Goal: Transaction & Acquisition: Purchase product/service

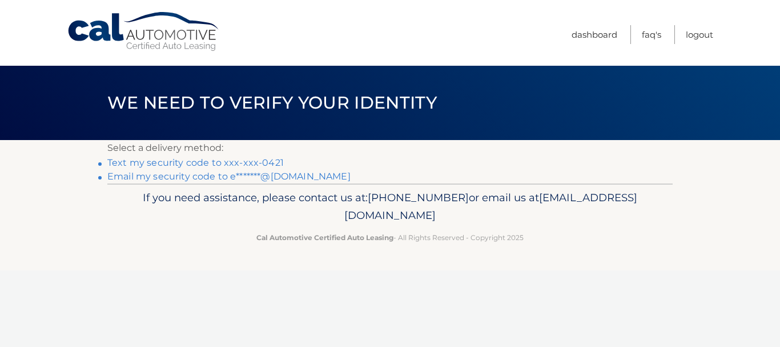
click at [199, 161] on link "Text my security code to xxx-xxx-0421" at bounding box center [195, 162] width 177 height 11
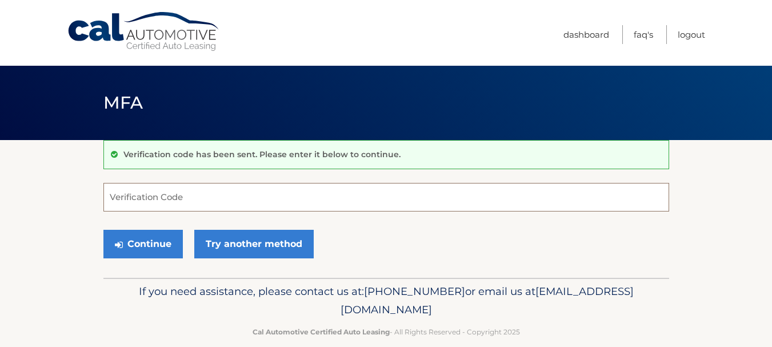
click at [153, 199] on input "Verification Code" at bounding box center [386, 197] width 566 height 29
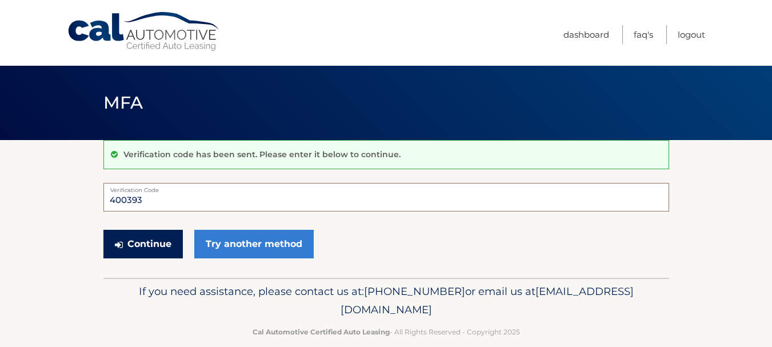
type input "400393"
click at [149, 239] on button "Continue" at bounding box center [142, 244] width 79 height 29
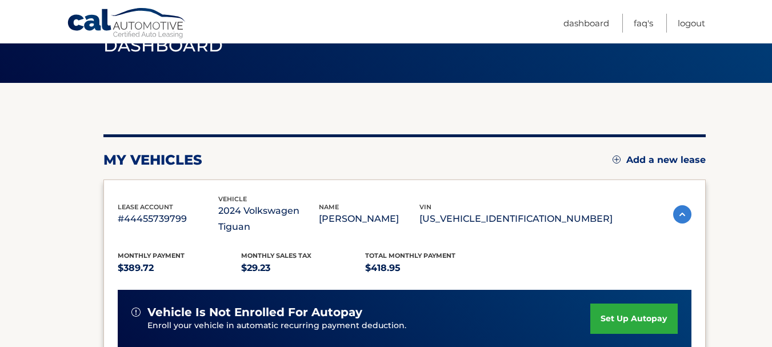
scroll to position [229, 0]
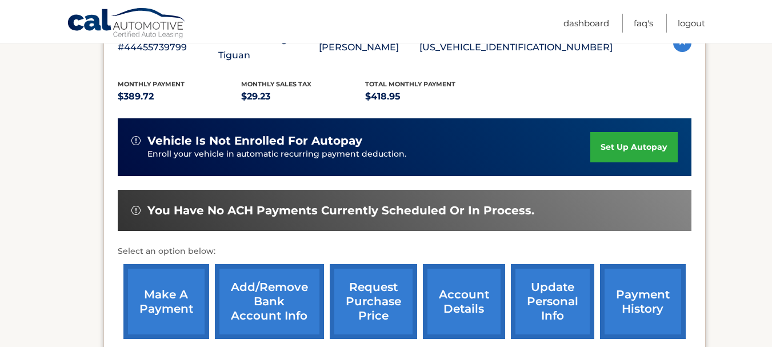
click at [636, 290] on link "payment history" at bounding box center [643, 301] width 86 height 75
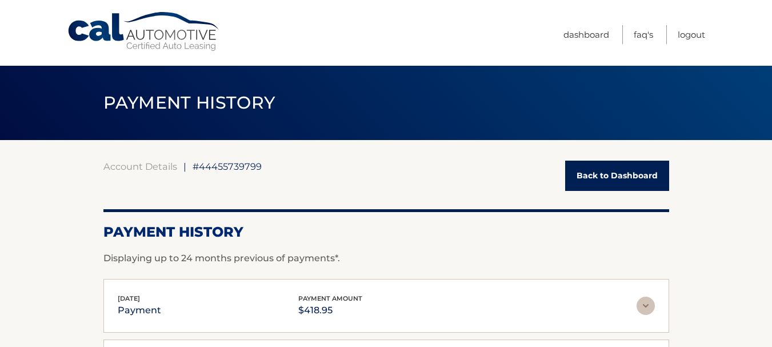
scroll to position [57, 0]
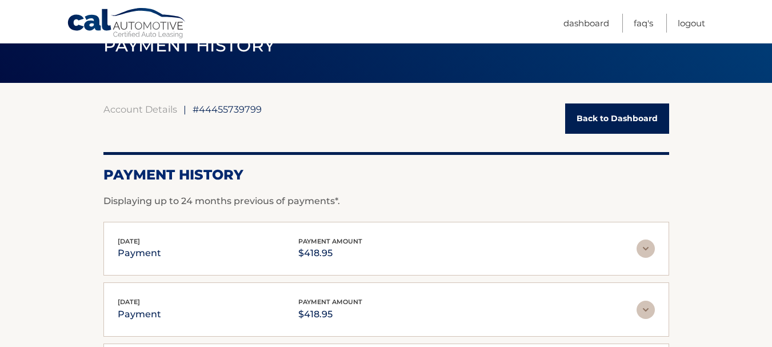
click at [628, 122] on link "Back to Dashboard" at bounding box center [617, 118] width 104 height 30
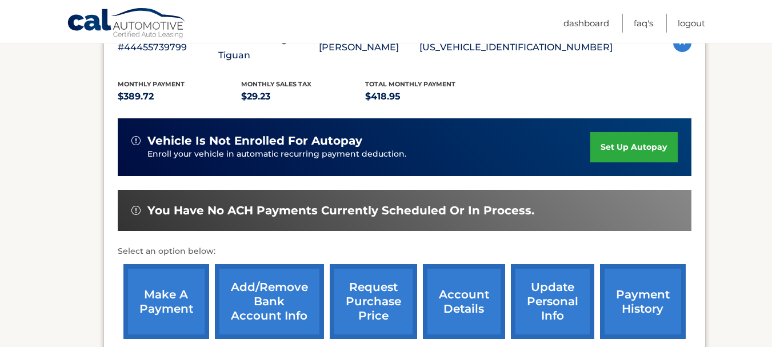
scroll to position [286, 0]
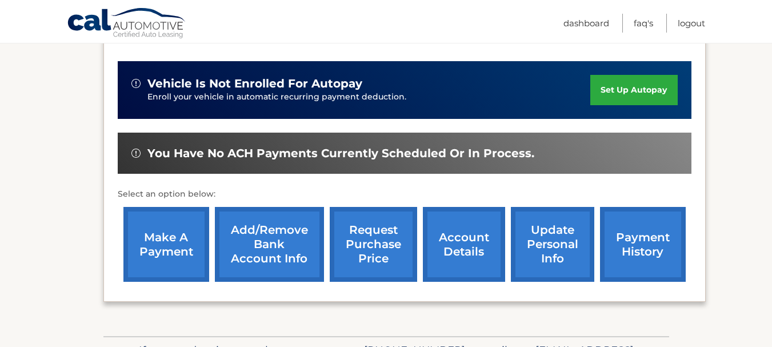
click at [237, 222] on link "Add/Remove bank account info" at bounding box center [269, 244] width 109 height 75
click at [174, 231] on link "make a payment" at bounding box center [166, 244] width 86 height 75
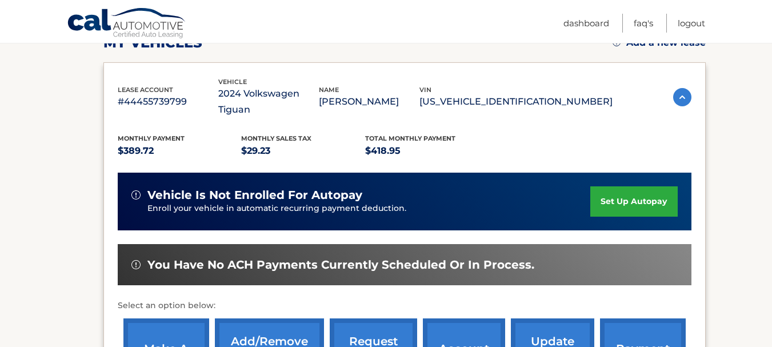
scroll to position [231, 0]
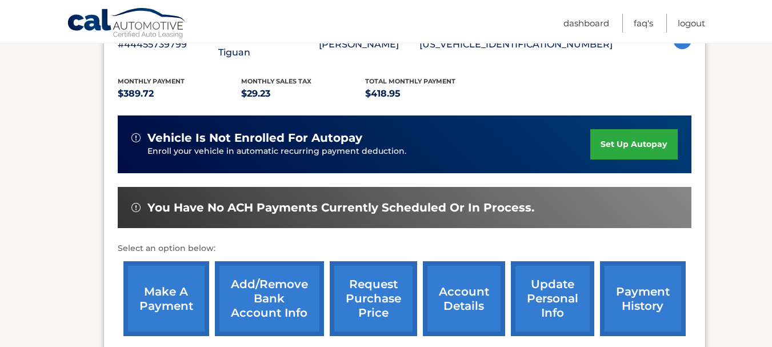
click at [171, 277] on link "make a payment" at bounding box center [166, 298] width 86 height 75
click at [175, 282] on link "make a payment" at bounding box center [166, 298] width 86 height 75
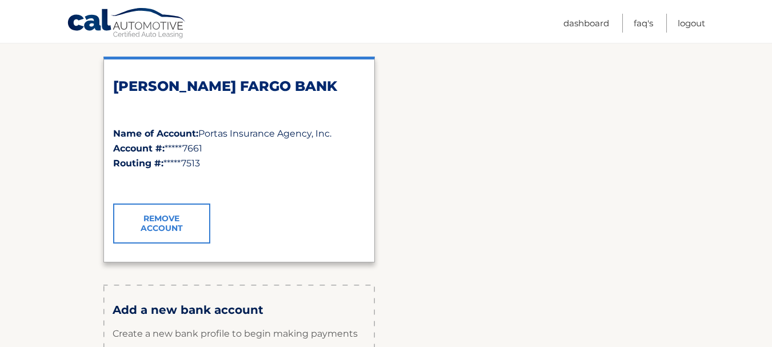
scroll to position [57, 0]
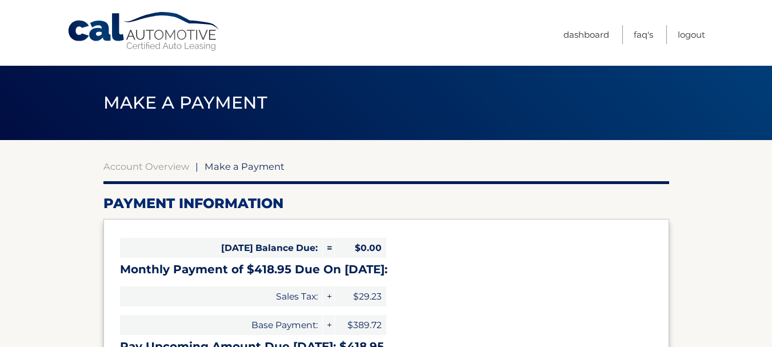
select select "NTJjZTMxM2UtOTA2My00ZWRmLWFjNzItYTIwYTU4NTM4MGNl"
click at [285, 288] on div "Sales Tax: + $29.23" at bounding box center [253, 296] width 266 height 29
drag, startPoint x: 418, startPoint y: 280, endPoint x: 447, endPoint y: 270, distance: 31.4
click at [447, 270] on div "[DATE] Balance Due: = $0.00 Monthly Payment of $418.95 Due On [DATE]: Sales Tax…" at bounding box center [386, 296] width 566 height 154
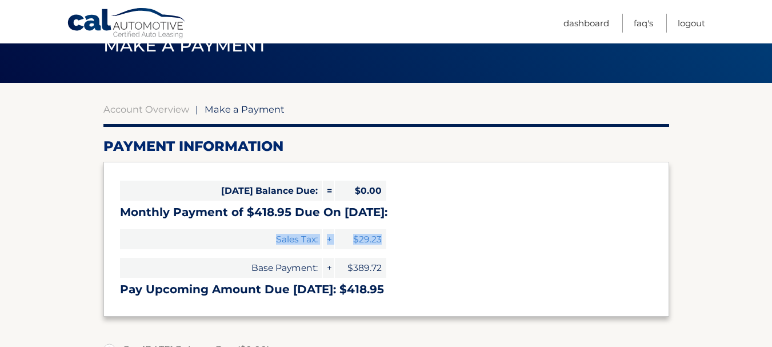
scroll to position [114, 0]
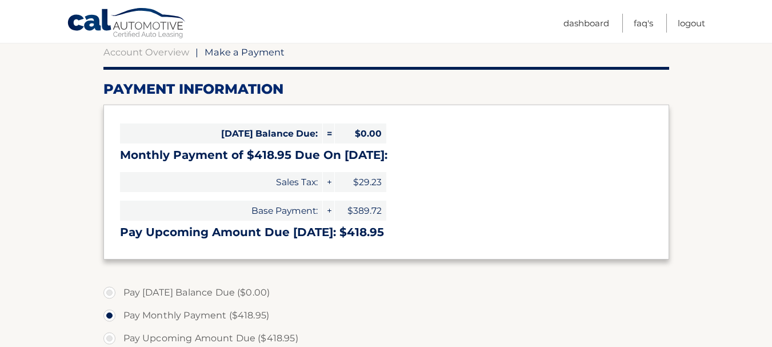
click at [557, 225] on div "[DATE] Balance Due: = $0.00 Monthly Payment of $418.95 Due On [DATE]: Sales Tax…" at bounding box center [386, 182] width 566 height 154
